Goal: Task Accomplishment & Management: Manage account settings

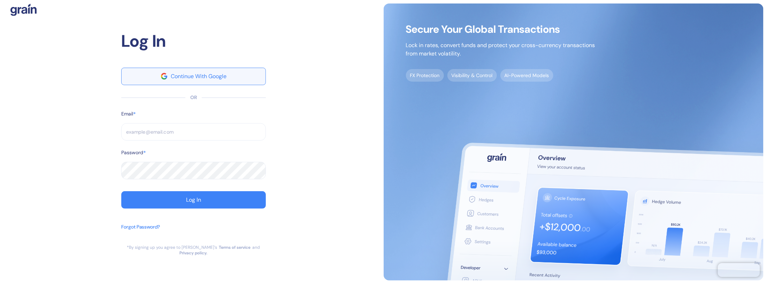
click at [192, 79] on div "Continue With Google" at bounding box center [199, 77] width 56 height 6
click at [139, 135] on input "text" at bounding box center [193, 131] width 145 height 17
click at [134, 132] on input "text" at bounding box center [193, 131] width 145 height 17
click at [145, 132] on input "text" at bounding box center [193, 131] width 145 height 17
type input "amit.h@mize.tech"
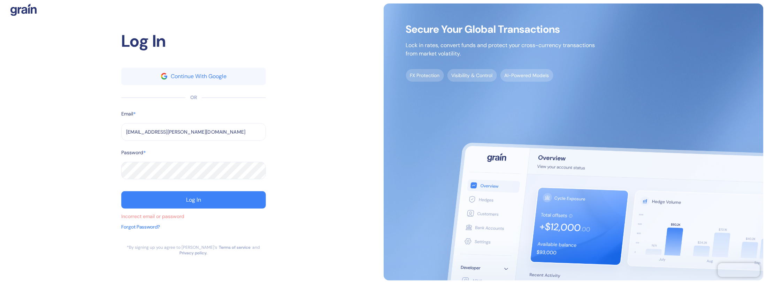
type input "amit.h@mize.tech"
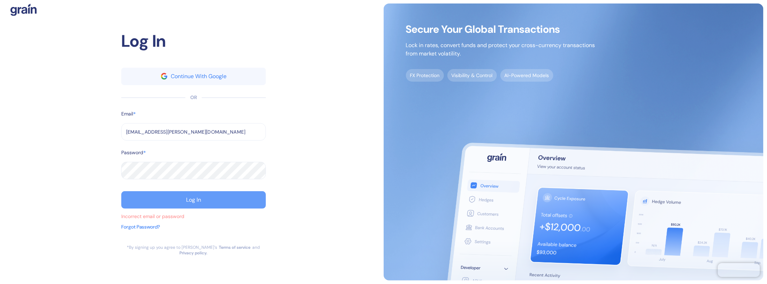
click at [188, 202] on div "Log In" at bounding box center [193, 200] width 15 height 6
